Goal: Transaction & Acquisition: Download file/media

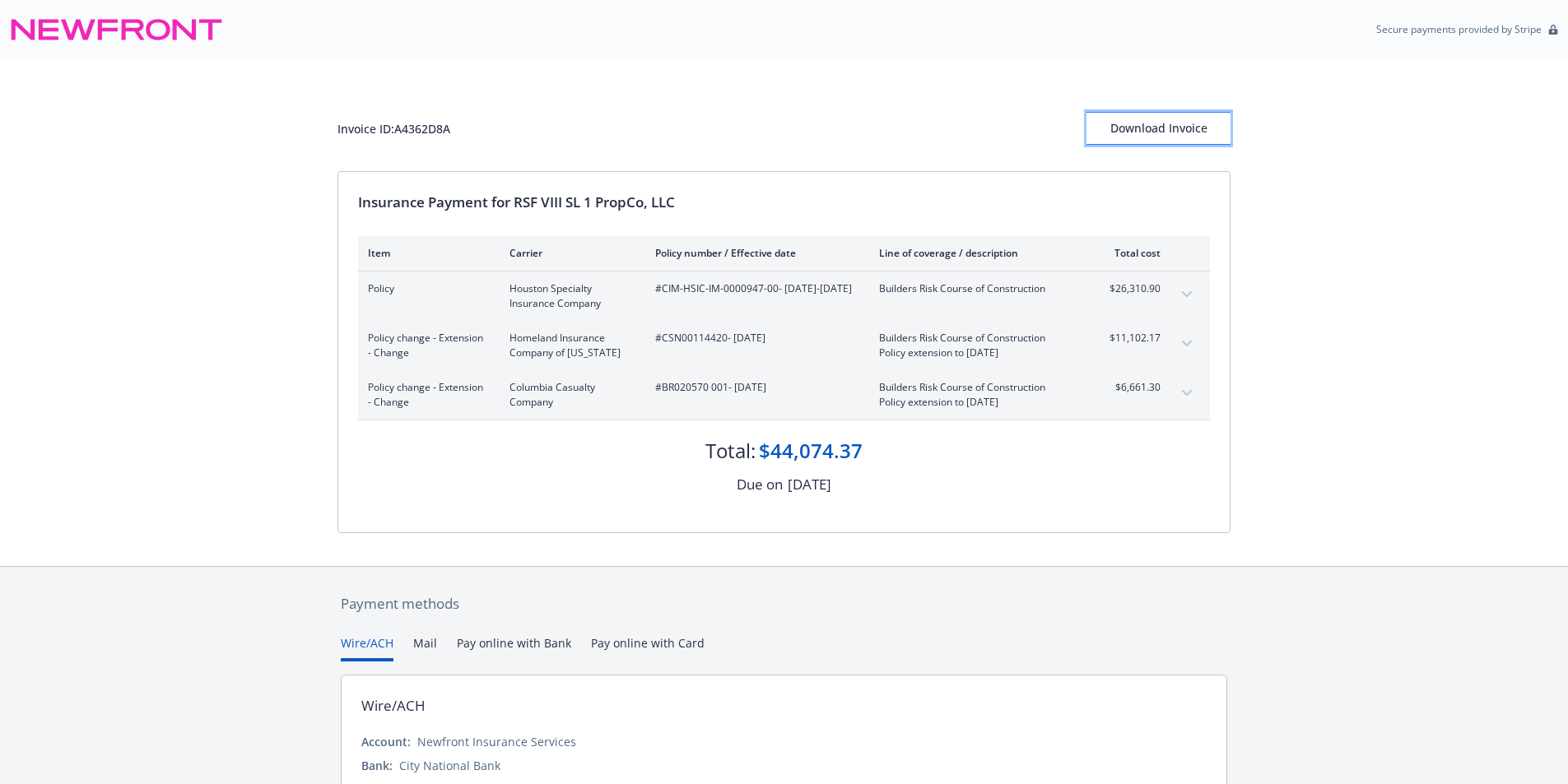
click at [1172, 126] on div "Download Invoice" at bounding box center [1158, 128] width 144 height 31
